Goal: Information Seeking & Learning: Learn about a topic

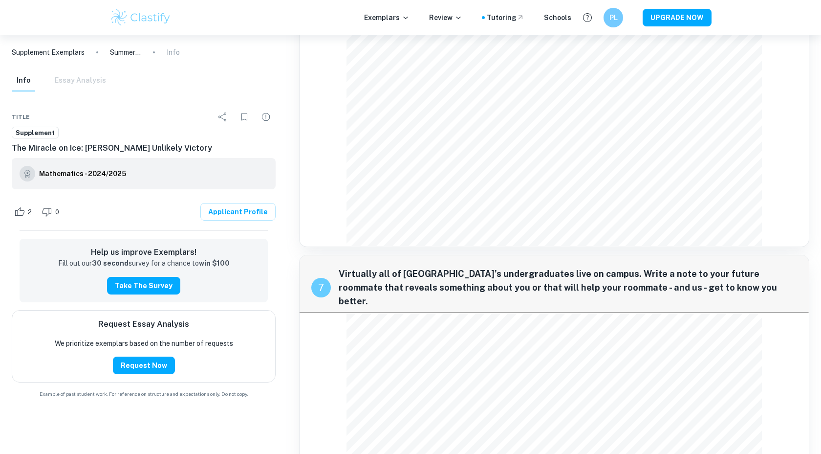
scroll to position [993, 0]
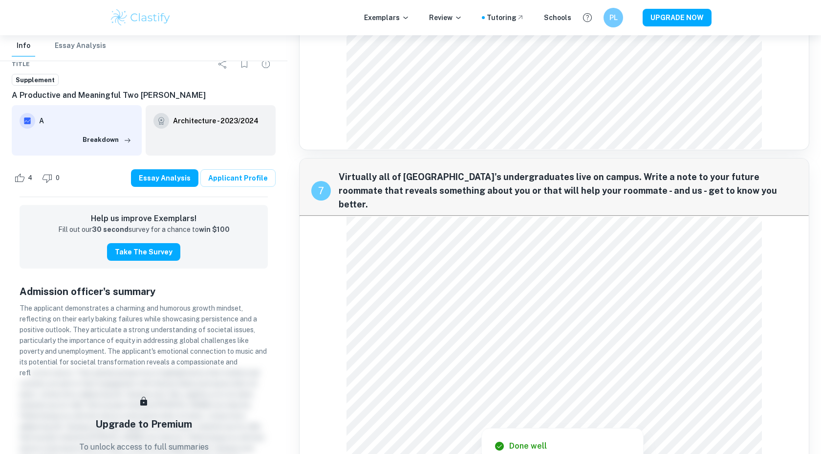
scroll to position [984, 0]
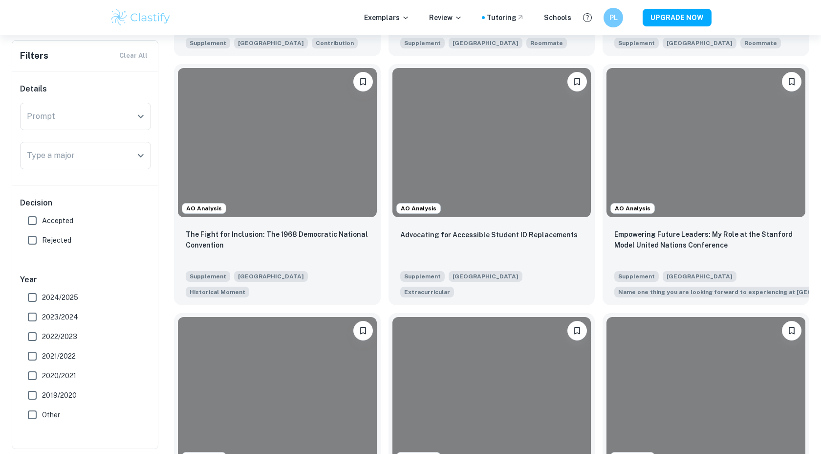
scroll to position [927, 0]
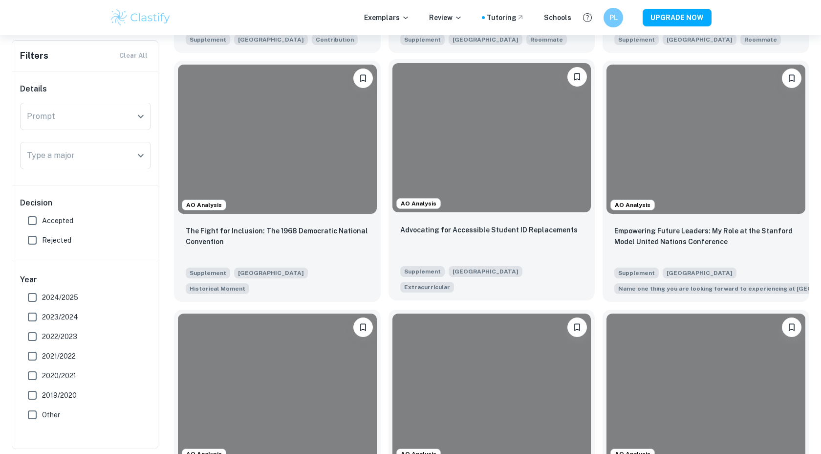
click at [491, 224] on div "Advocating for Accessible Student ID Replacements" at bounding box center [491, 240] width 183 height 33
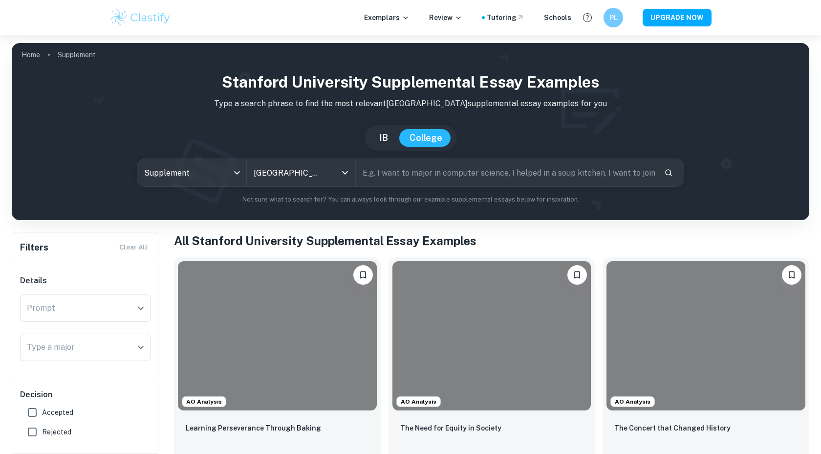
scroll to position [223, 0]
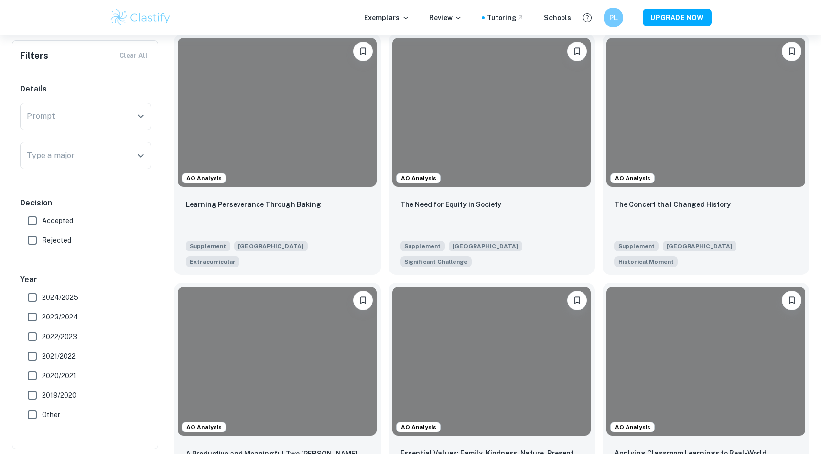
click at [31, 222] on input "Accepted" at bounding box center [32, 221] width 20 height 20
checkbox input "true"
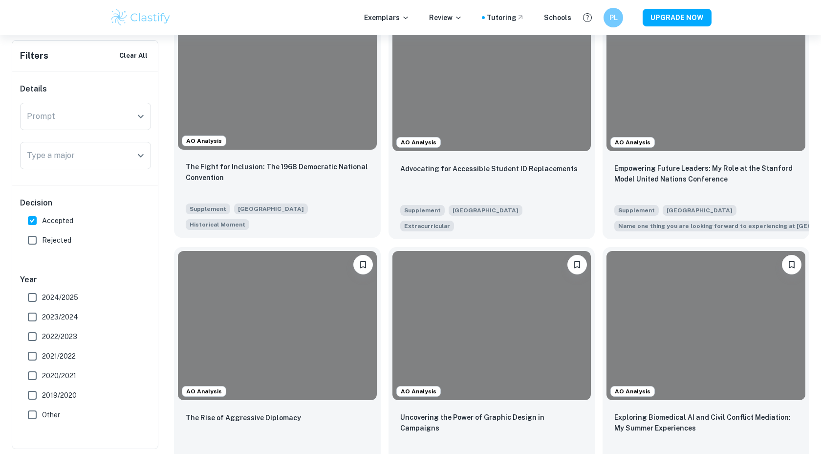
scroll to position [1051, 0]
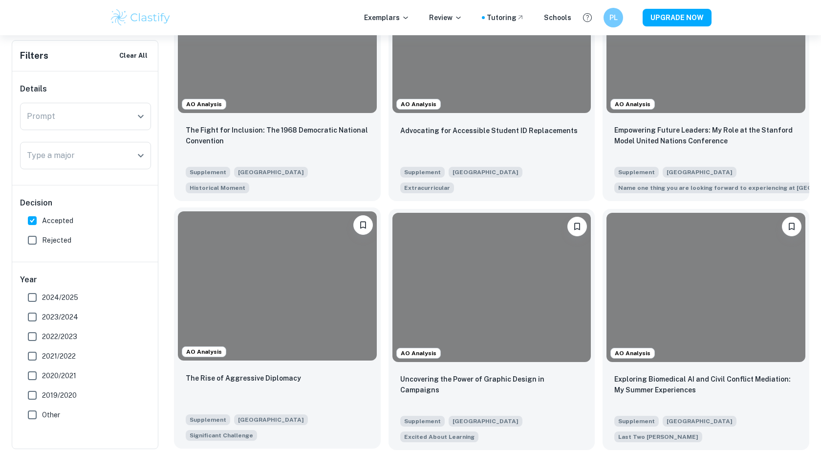
click at [271, 332] on div at bounding box center [277, 285] width 199 height 149
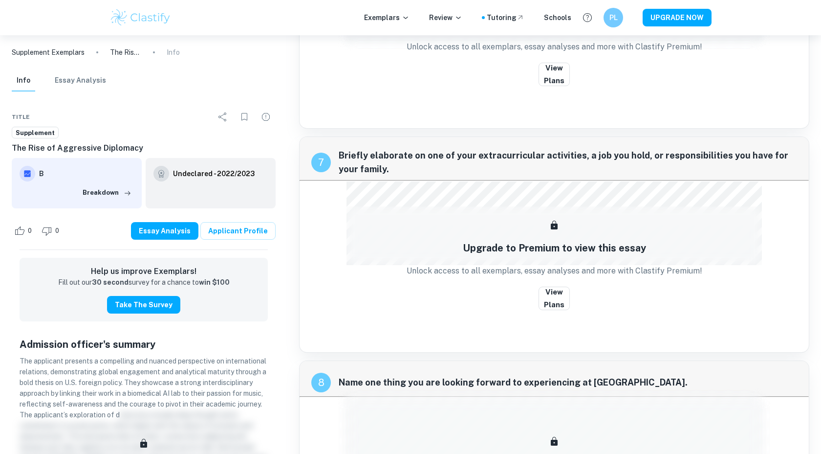
scroll to position [1740, 0]
